Goal: Task Accomplishment & Management: Complete application form

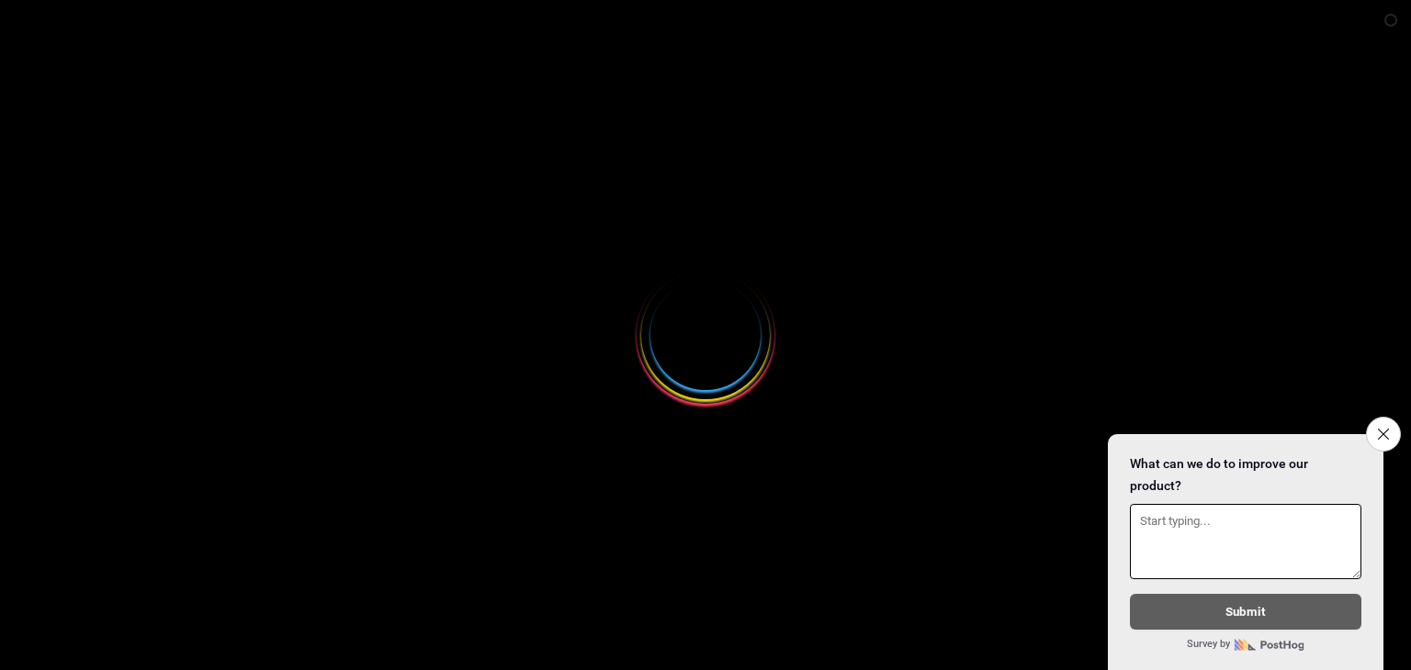
select select
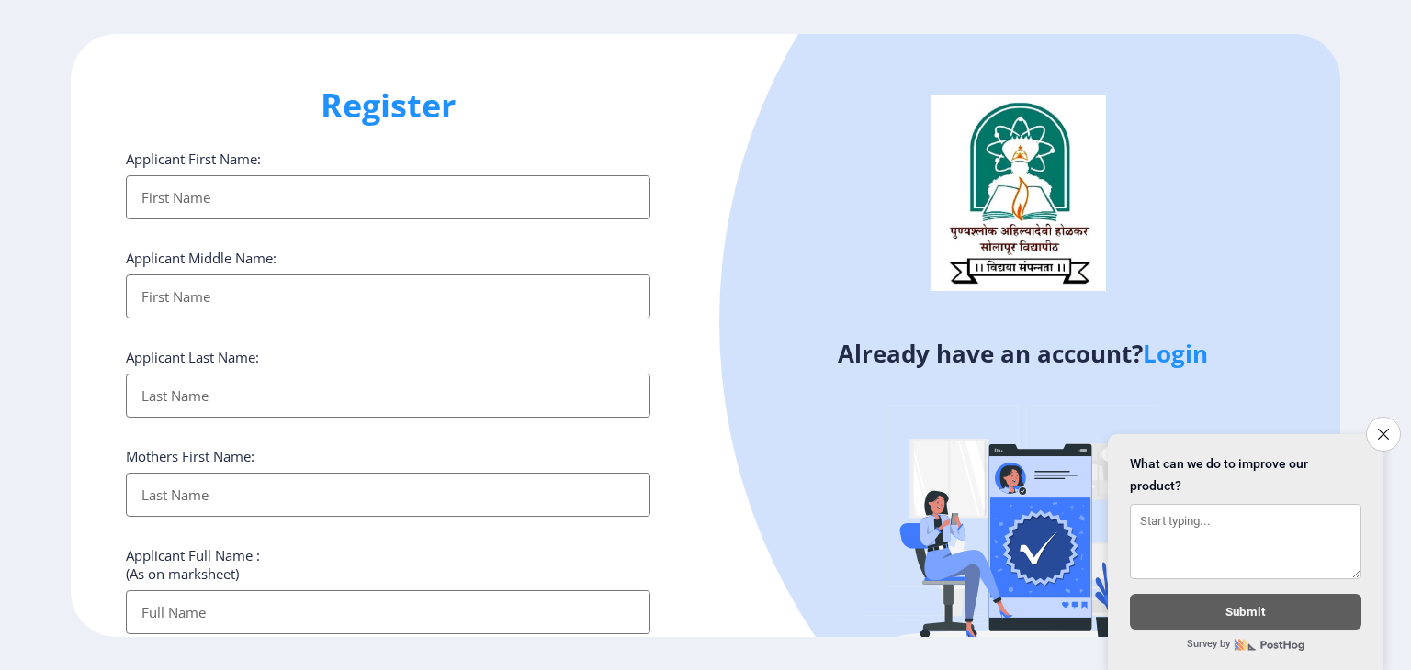
click at [288, 203] on input "Applicant First Name:" at bounding box center [388, 197] width 524 height 44
type input "Sanjeevani"
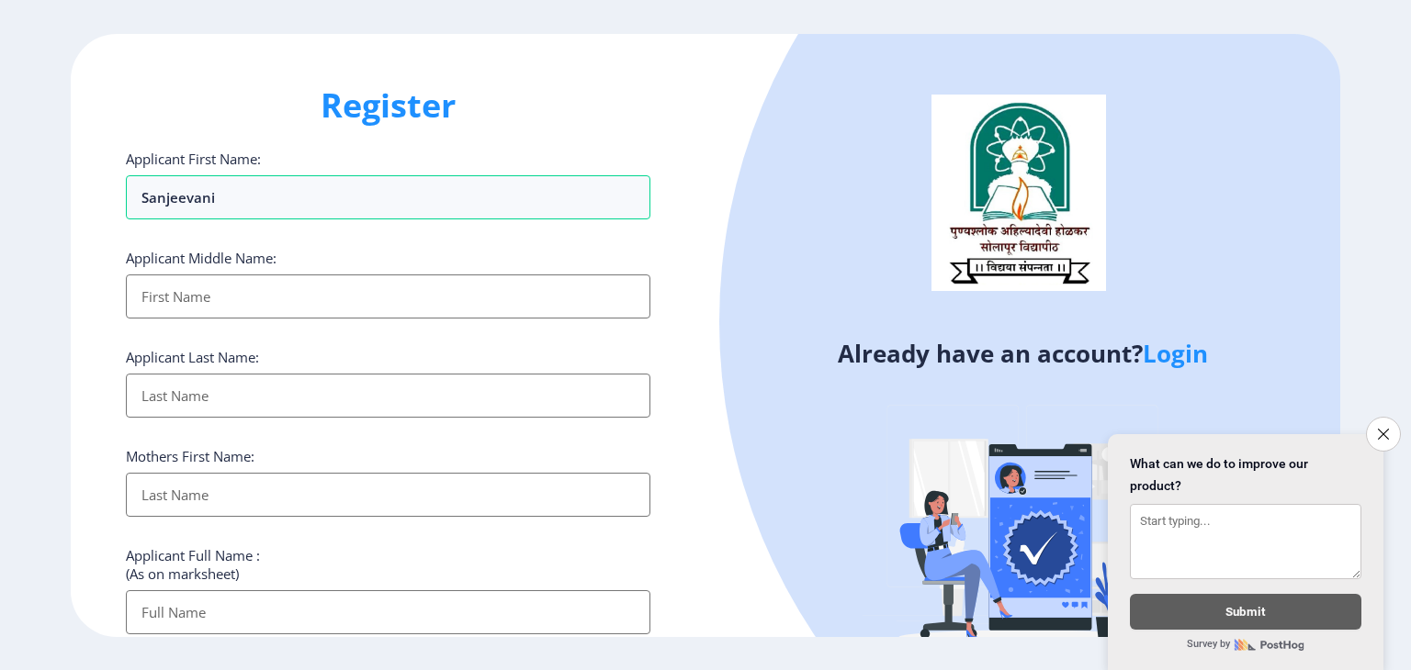
click at [139, 299] on input "Applicant First Name:" at bounding box center [388, 297] width 524 height 44
type input "Rahul"
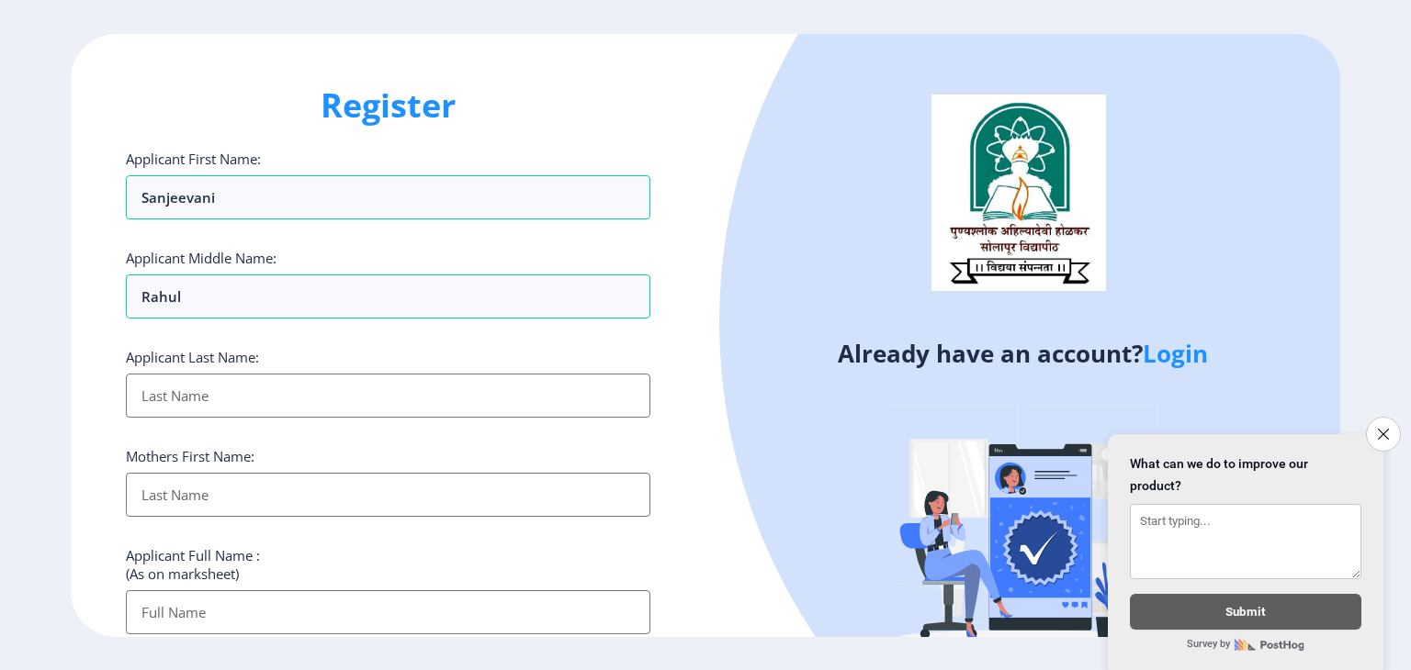
click at [163, 399] on input "Applicant First Name:" at bounding box center [388, 396] width 524 height 44
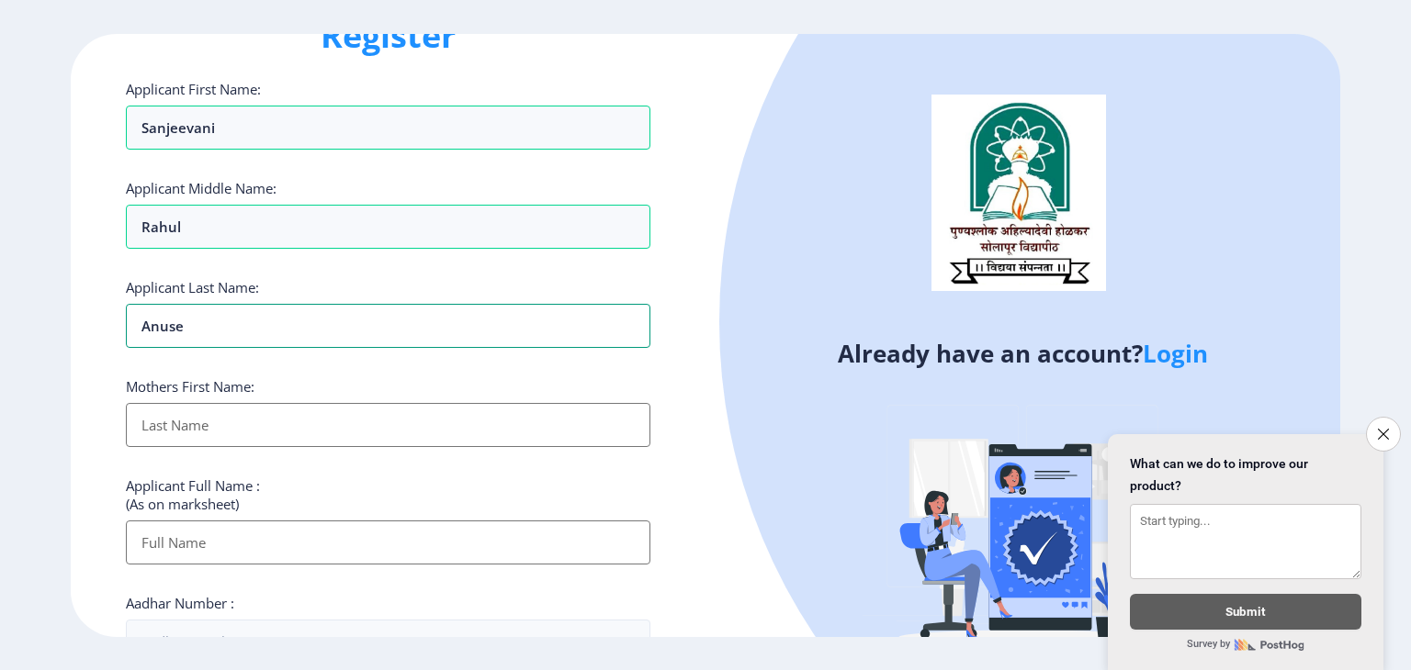
scroll to position [184, 0]
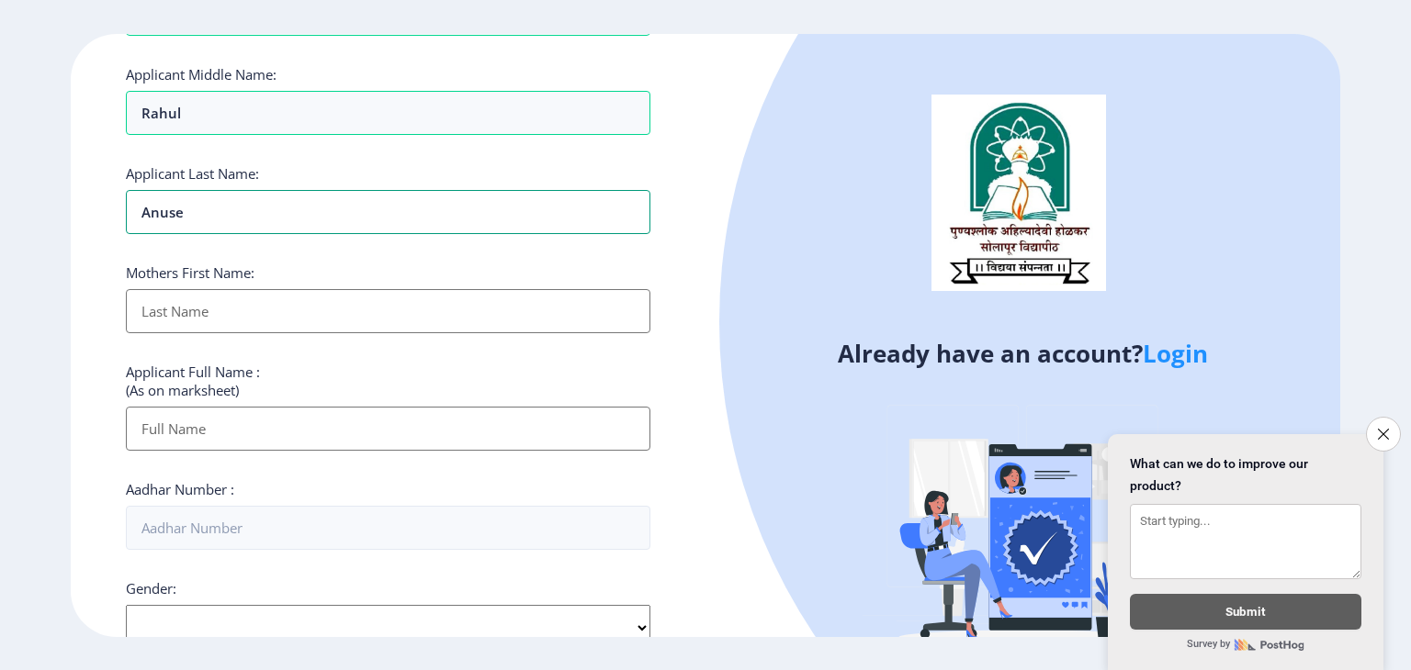
type input "Anuse"
click at [203, 310] on input "Applicant First Name:" at bounding box center [388, 311] width 524 height 44
type input "Vidya"
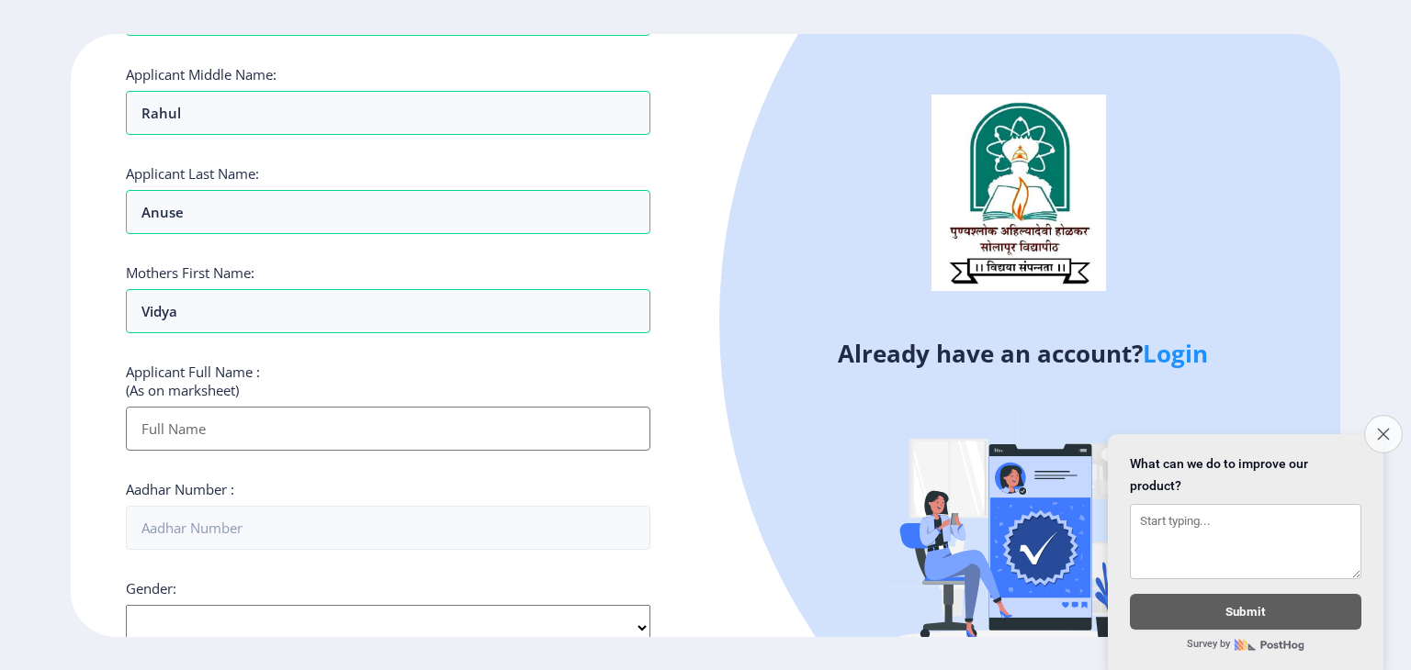
click at [1379, 428] on icon "Close survey" at bounding box center [1383, 434] width 12 height 12
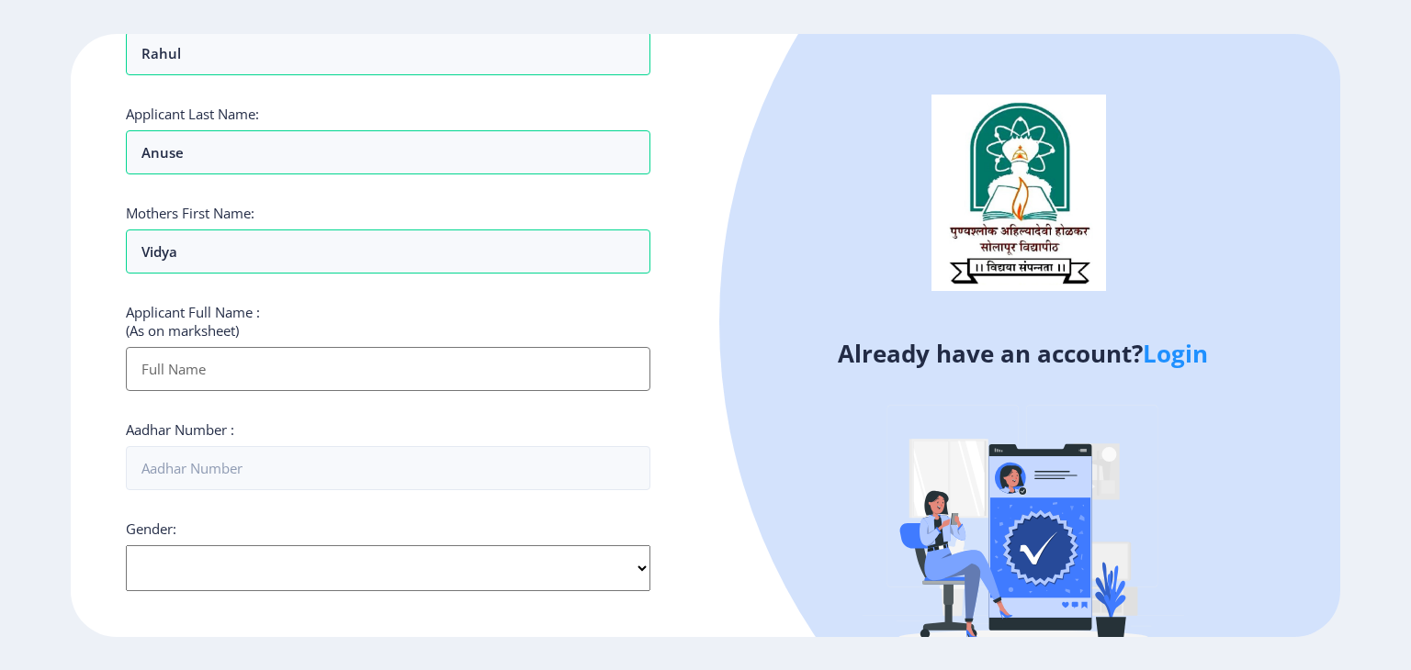
scroll to position [276, 0]
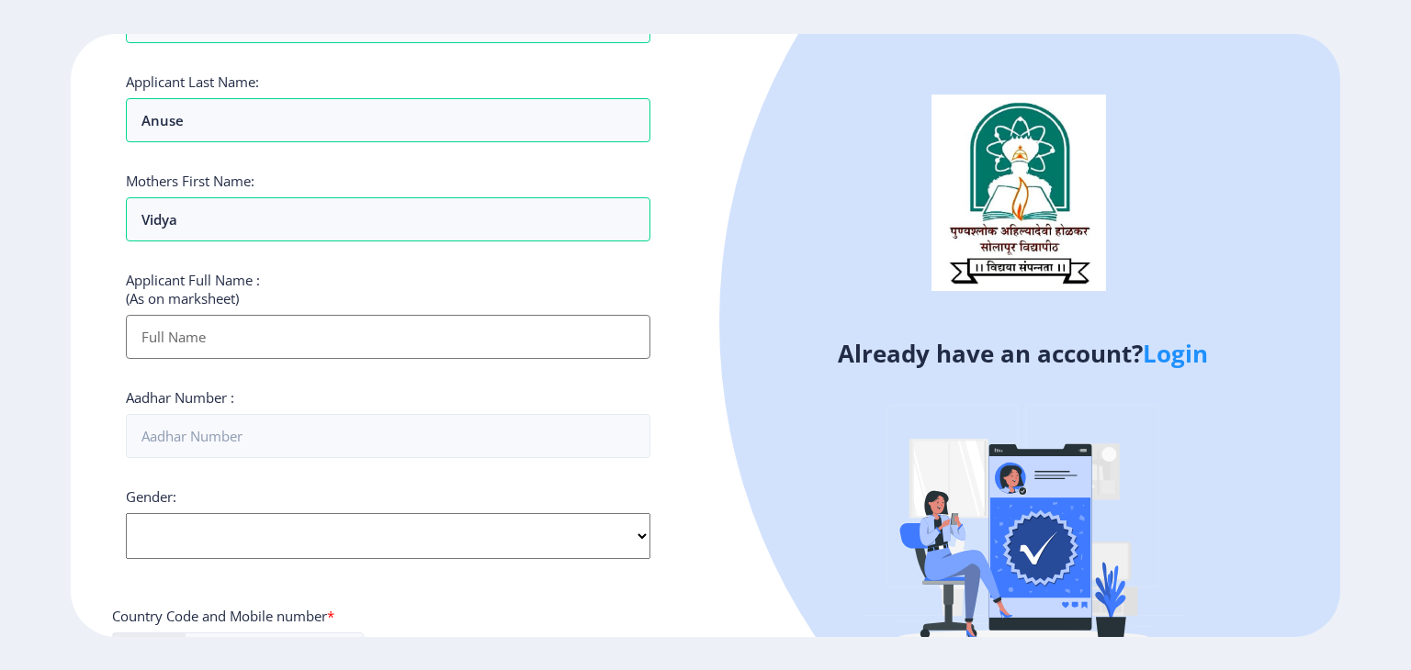
click at [195, 340] on input "Applicant First Name:" at bounding box center [388, 337] width 524 height 44
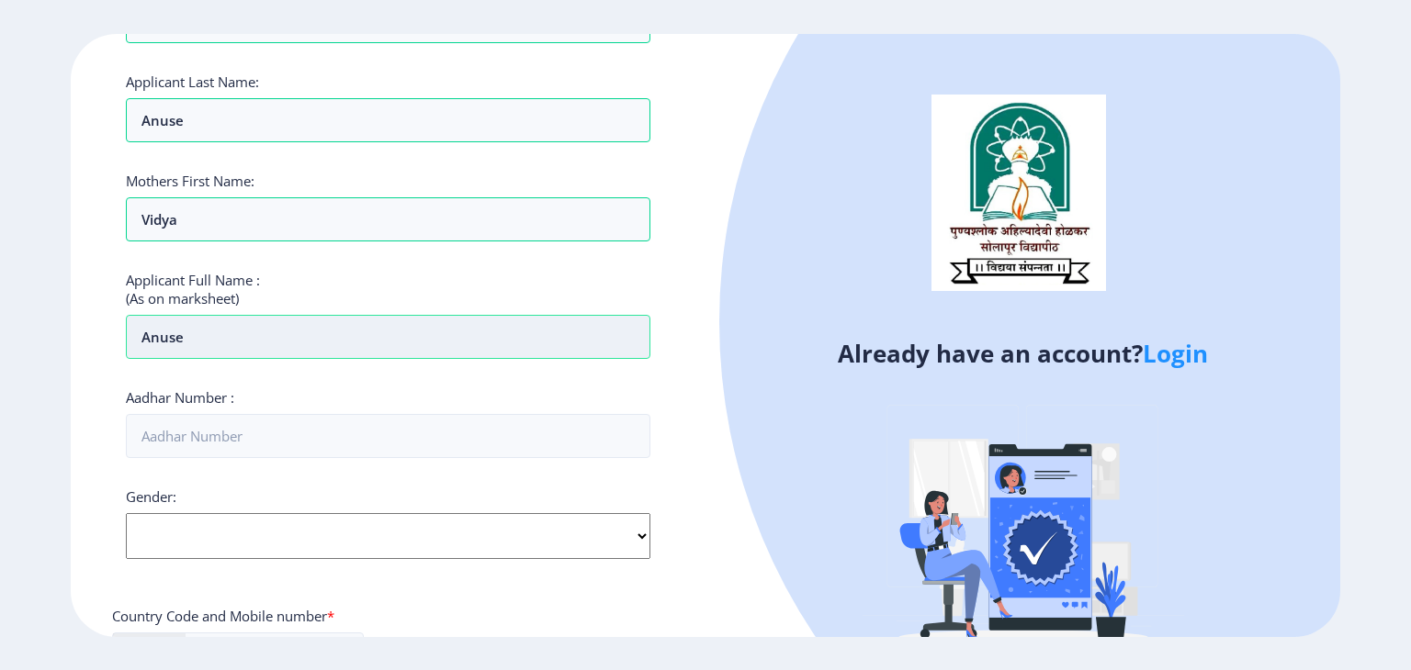
type input "Anuse"
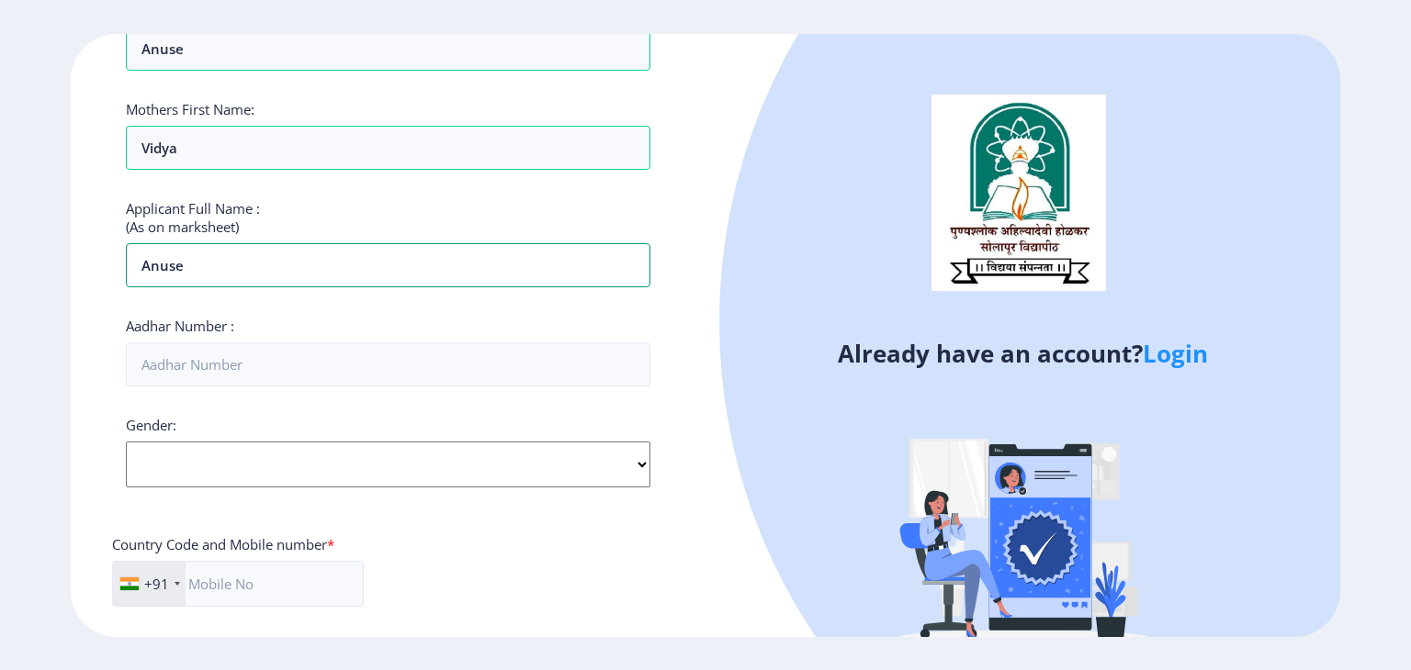
scroll to position [489, 0]
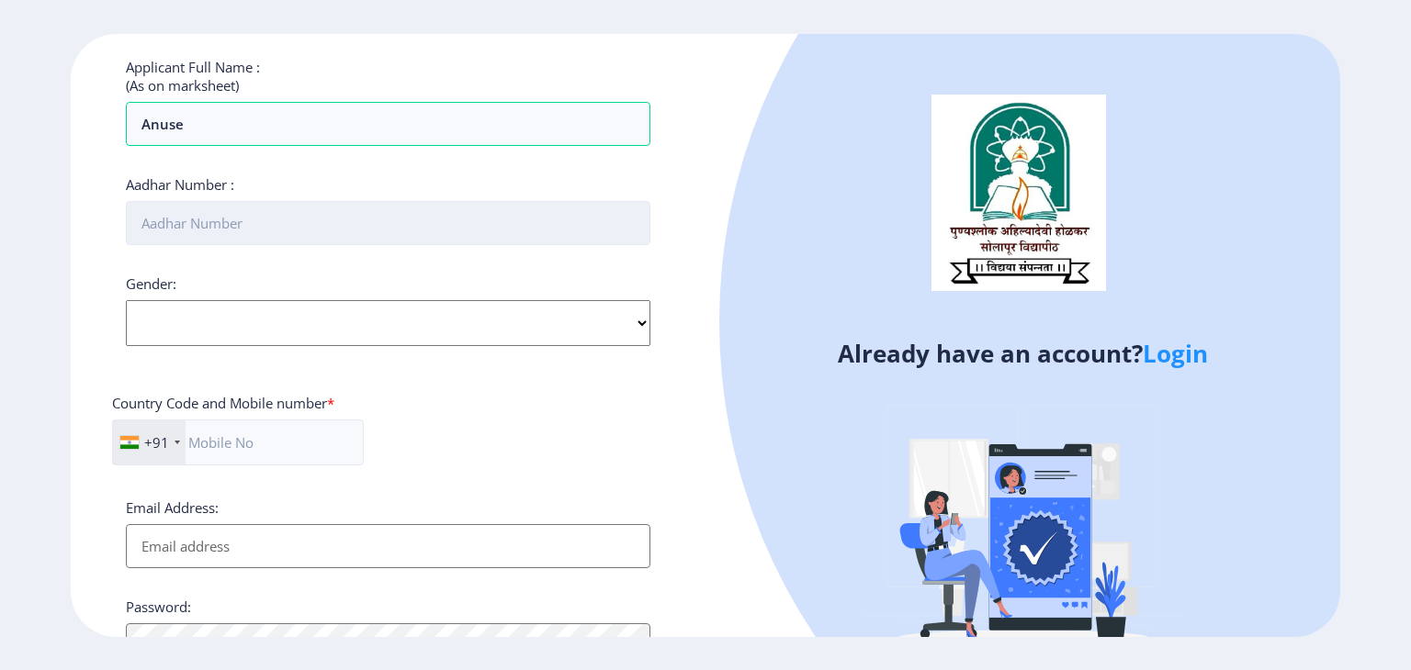
click at [236, 222] on input "Aadhar Number :" at bounding box center [388, 223] width 524 height 44
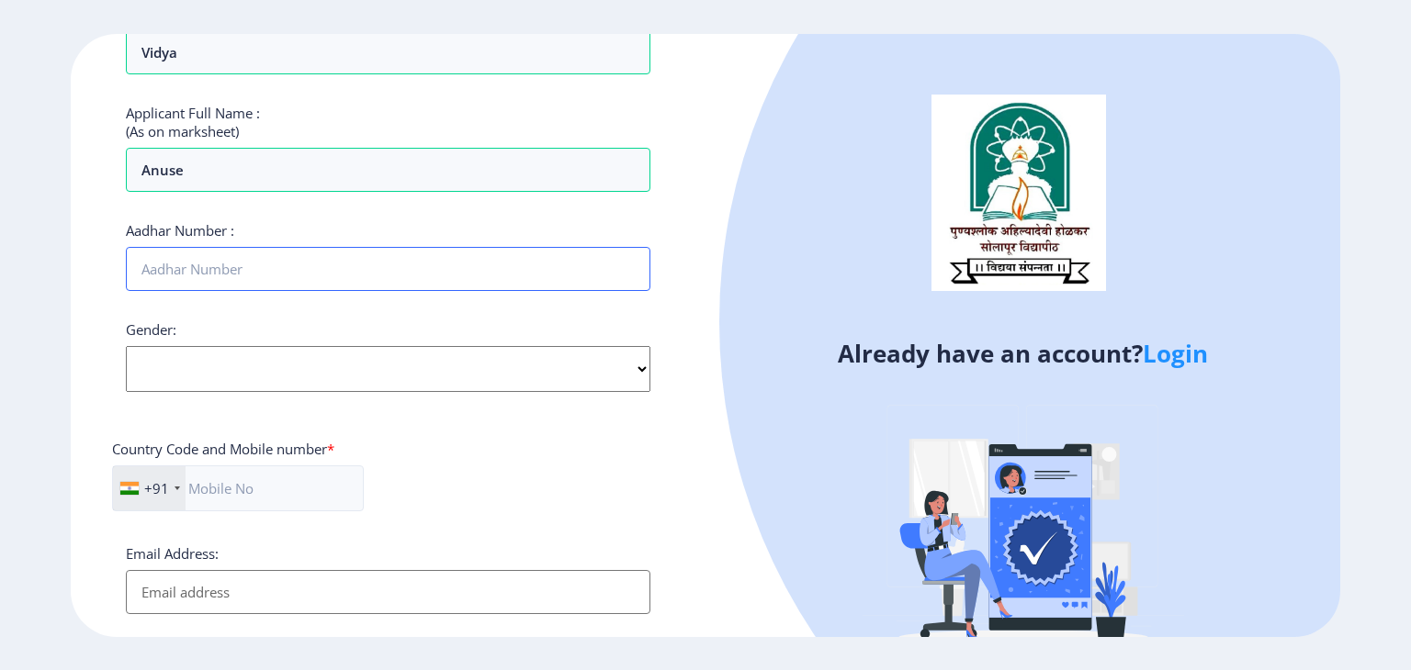
scroll to position [459, 0]
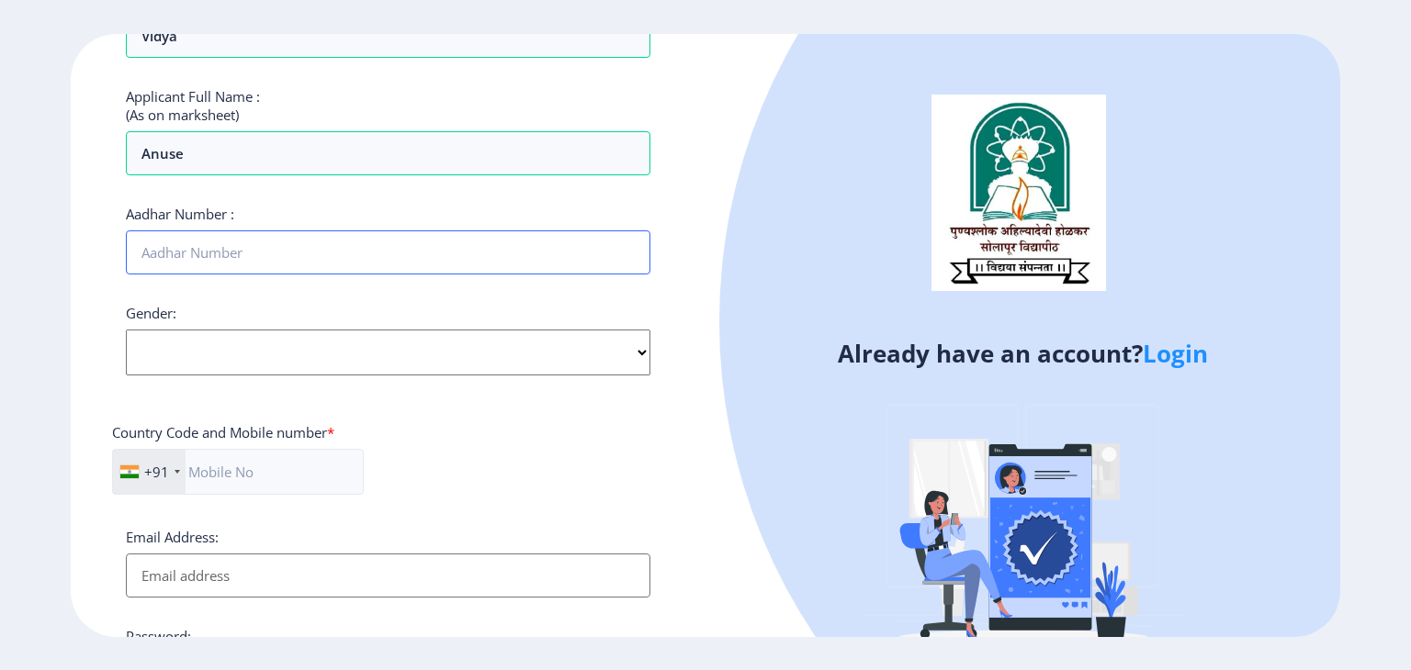
type input "334618219940"
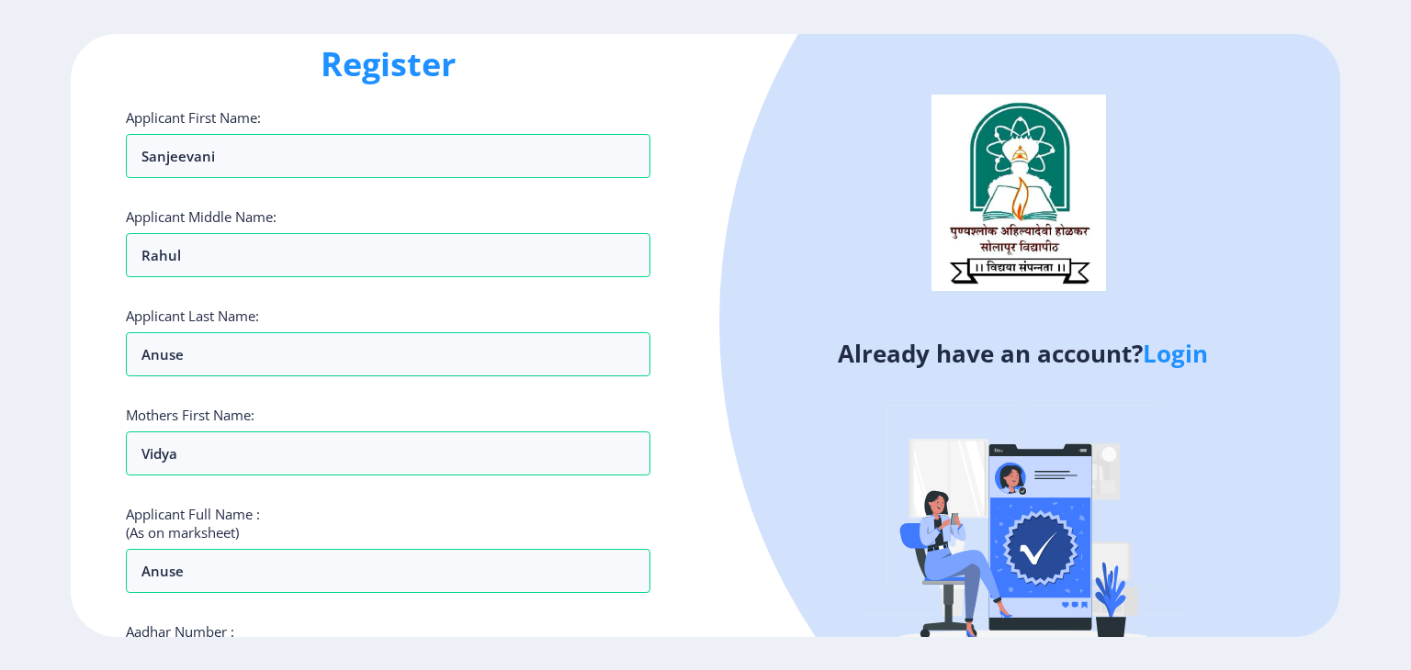
scroll to position [0, 0]
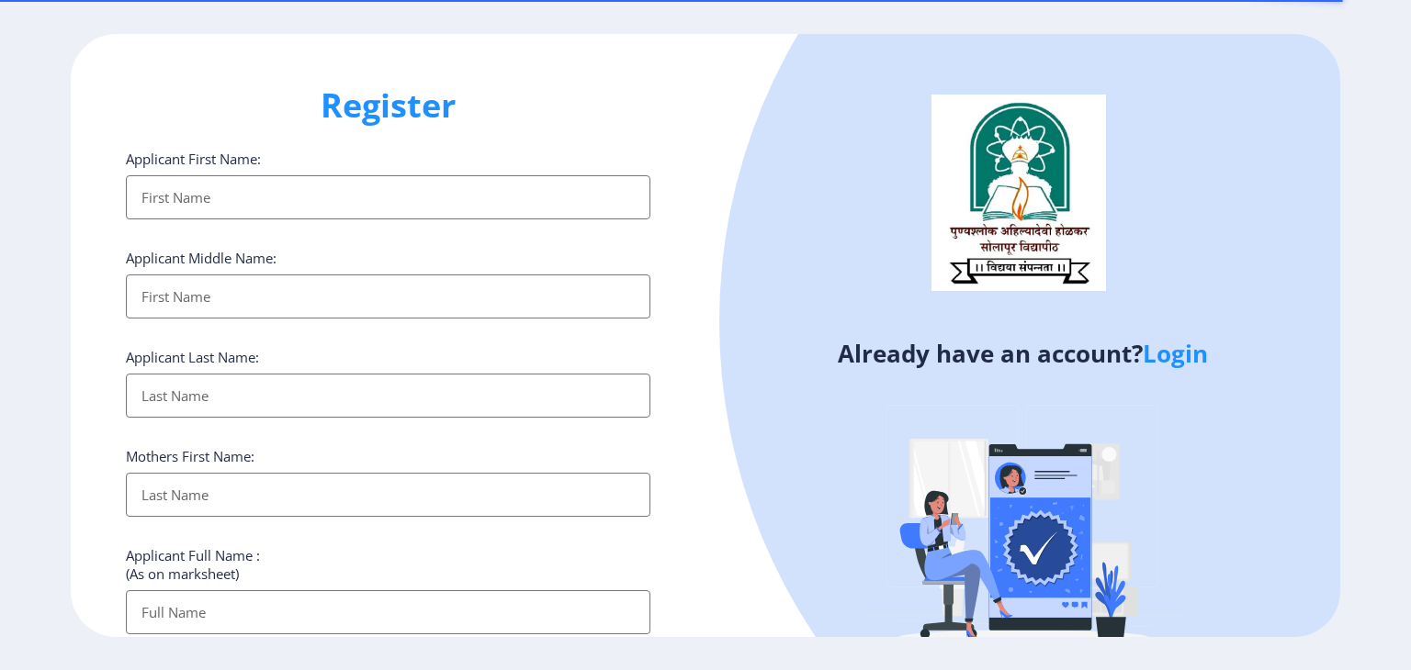
select select
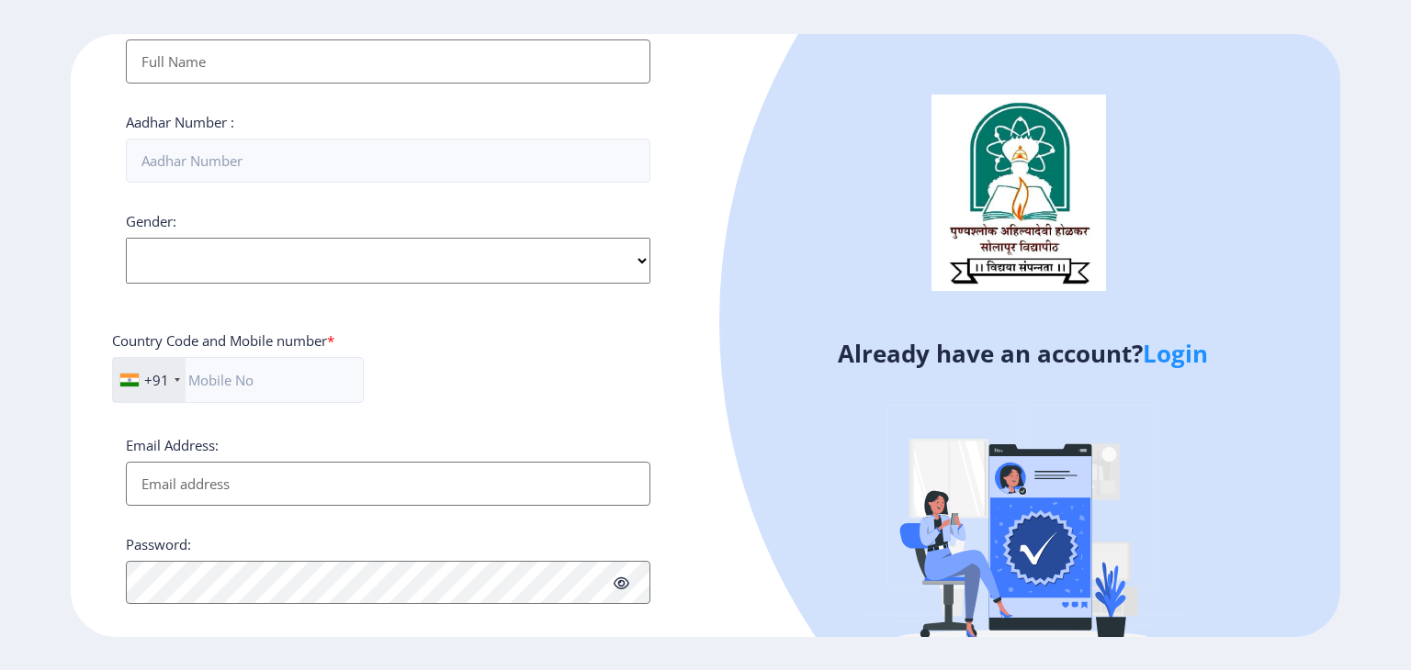
scroll to position [672, 0]
